Goal: Task Accomplishment & Management: Manage account settings

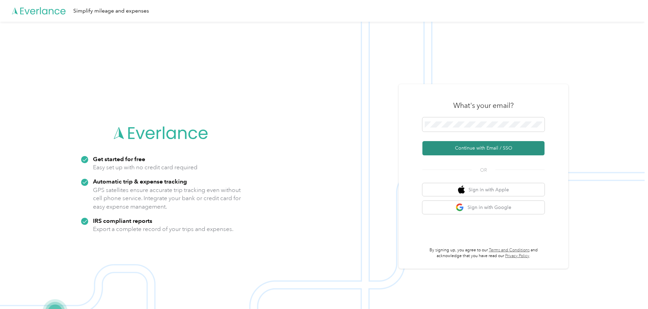
click at [489, 146] on button "Continue with Email / SSO" at bounding box center [483, 148] width 122 height 14
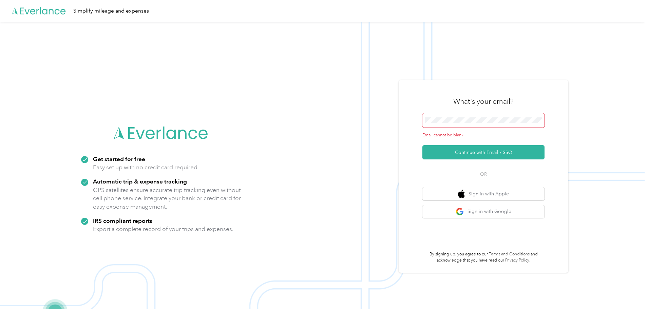
click at [464, 124] on span at bounding box center [483, 120] width 122 height 14
click at [477, 112] on div "What's your email?" at bounding box center [483, 102] width 122 height 24
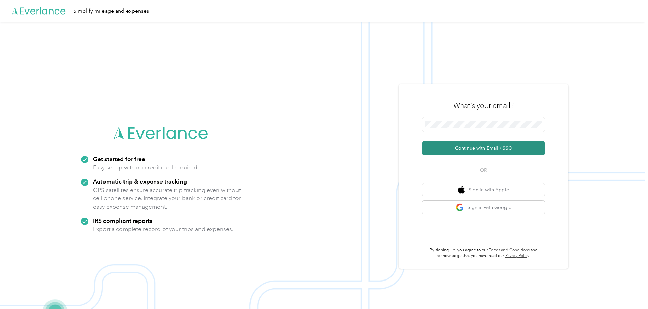
click at [453, 147] on button "Continue with Email / SSO" at bounding box center [483, 148] width 122 height 14
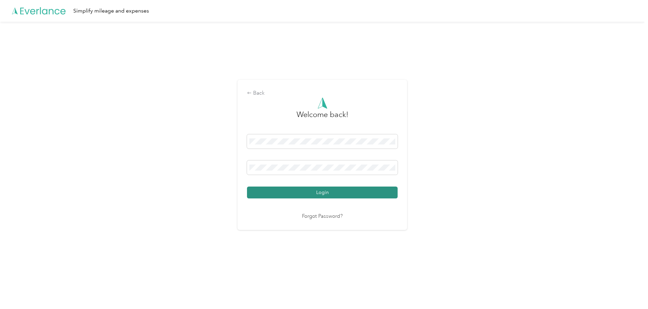
click at [289, 195] on button "Login" at bounding box center [322, 193] width 151 height 12
